Goal: Find specific page/section: Find specific page/section

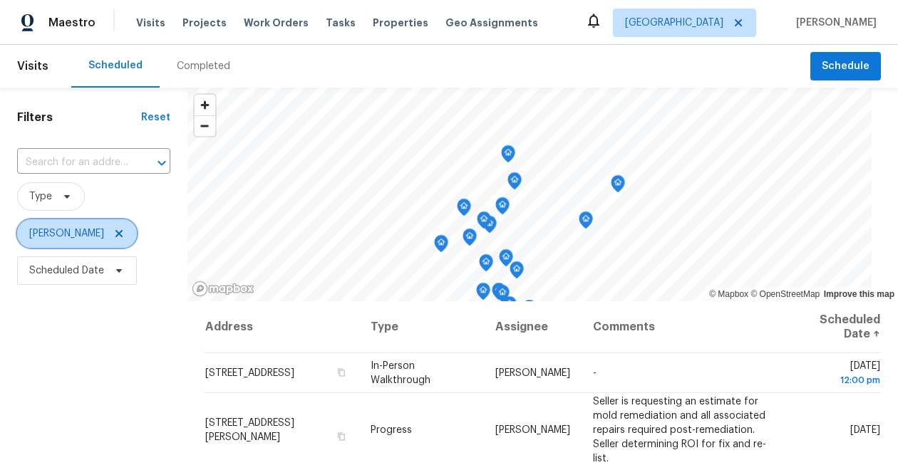
click at [115, 233] on icon at bounding box center [118, 233] width 7 height 7
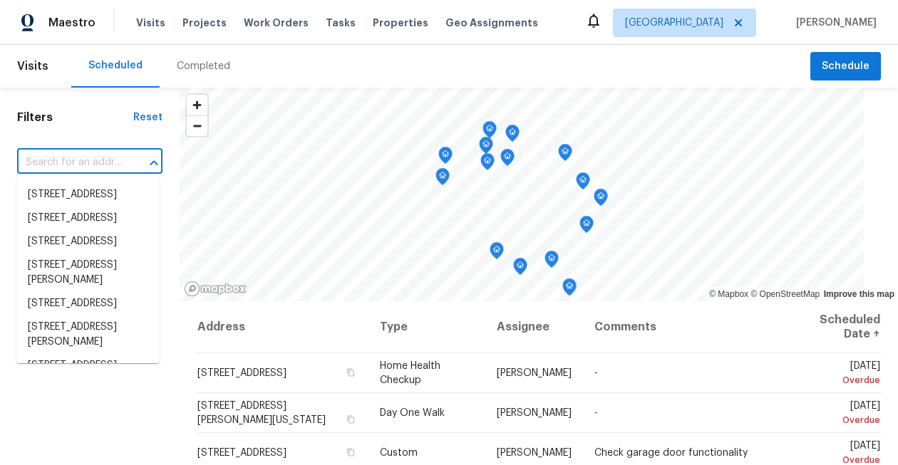
click at [81, 158] on input "text" at bounding box center [69, 163] width 105 height 22
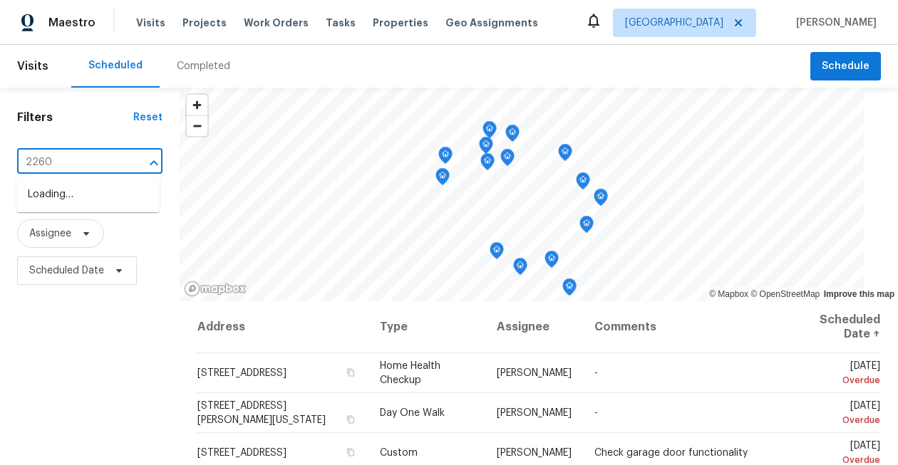
type input "22603"
click at [81, 192] on li "[STREET_ADDRESS]" at bounding box center [87, 195] width 143 height 24
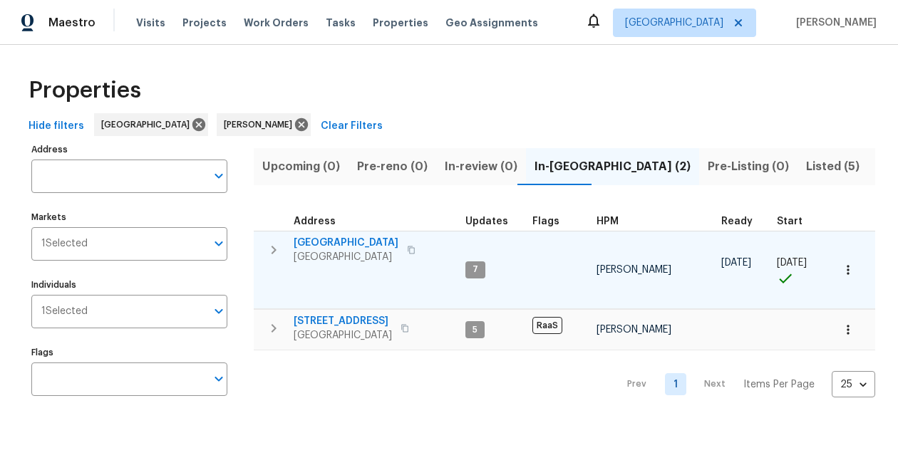
click at [850, 265] on icon "button" at bounding box center [848, 270] width 14 height 14
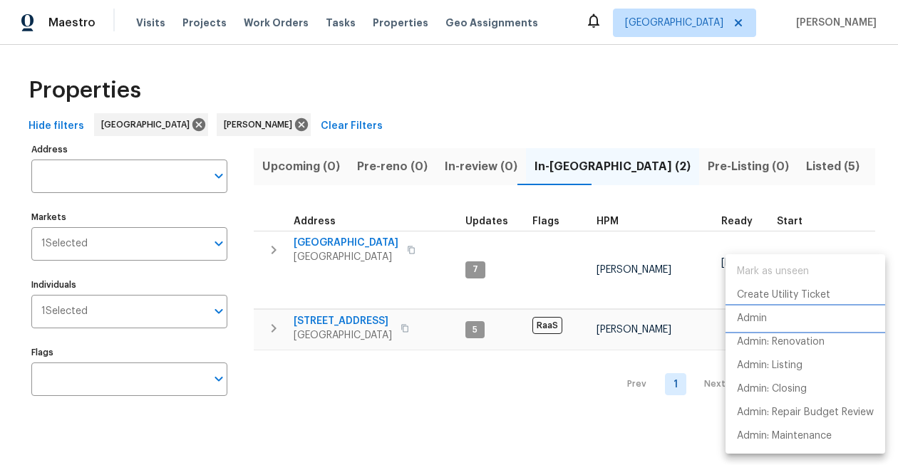
click at [776, 317] on li "Admin" at bounding box center [806, 319] width 160 height 24
